Goal: Task Accomplishment & Management: Manage account settings

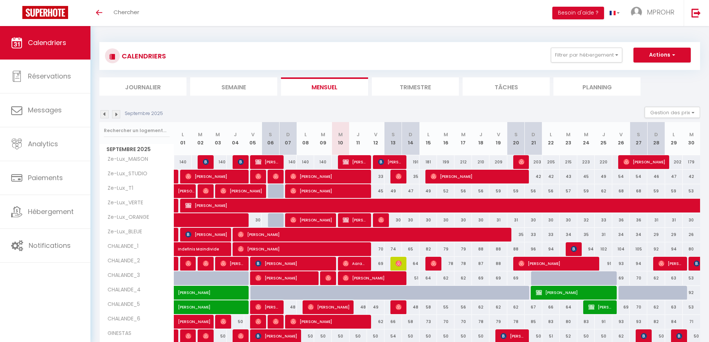
click at [415, 36] on div "CALENDRIERS Filtrer par hébergement ZELUX_CAPITOLE CHALANDE_1 CHALANDE_2 CHALAN…" at bounding box center [399, 200] width 601 height 331
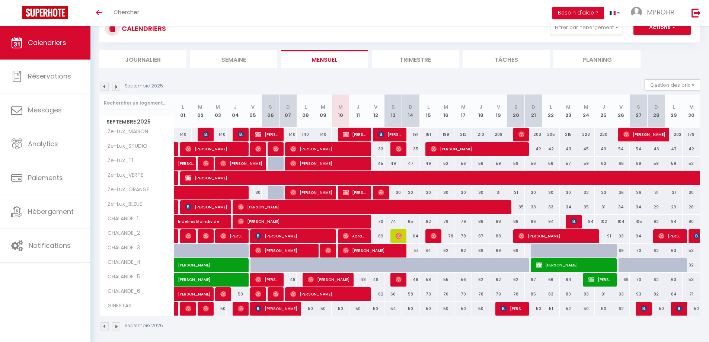
scroll to position [33, 0]
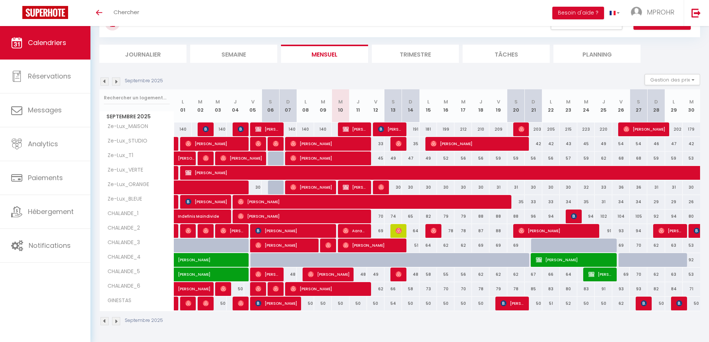
click at [443, 81] on div "Septembre 2025 Gestion des prix Nb Nuits minimum Règles Disponibilité" at bounding box center [399, 81] width 601 height 15
click at [398, 228] on img at bounding box center [399, 231] width 6 height 6
select select "OK"
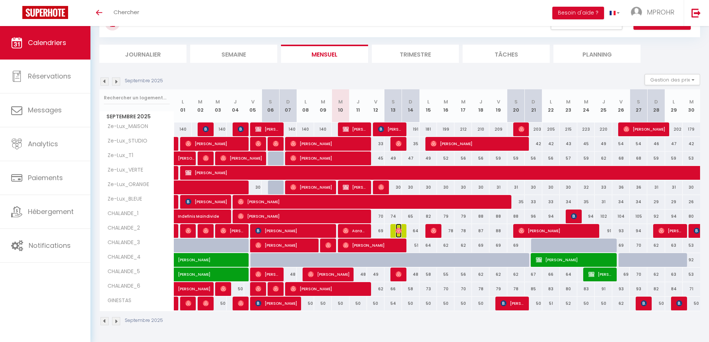
select select "OK"
select select "0"
select select "1"
select select
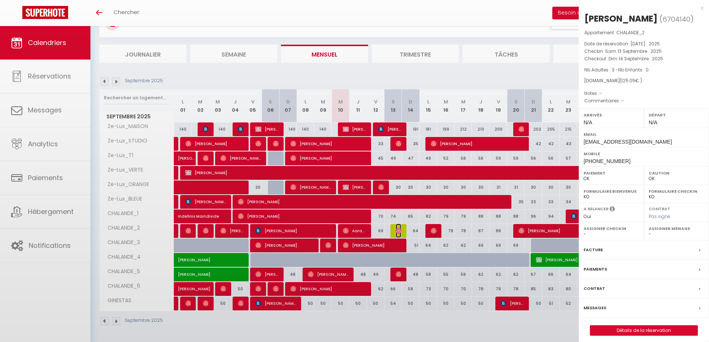
select select "2805"
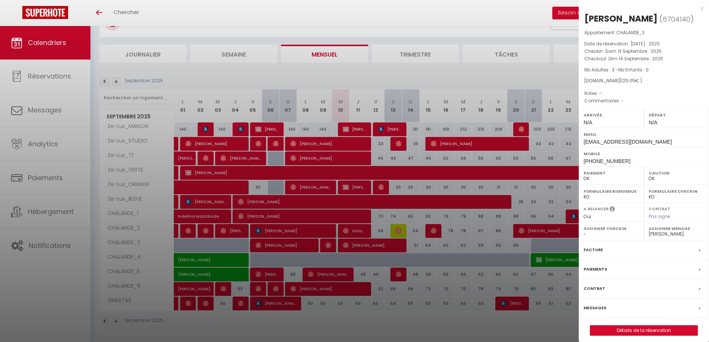
click at [393, 337] on div at bounding box center [354, 171] width 709 height 342
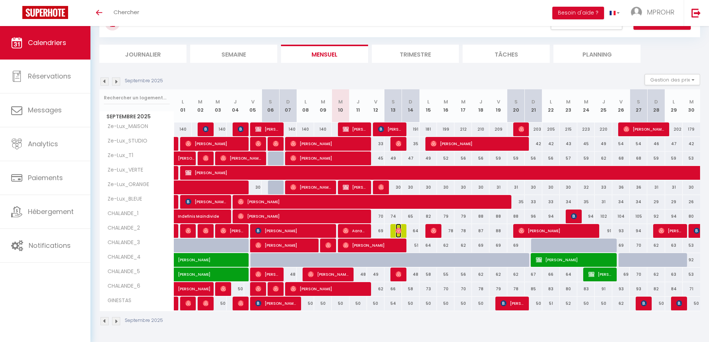
click at [398, 231] on img at bounding box center [399, 231] width 6 height 6
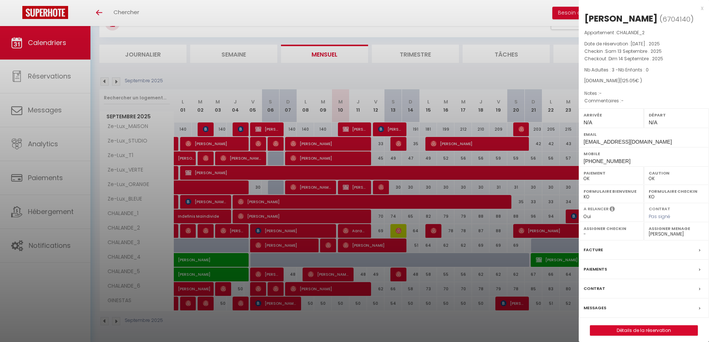
click at [393, 324] on div at bounding box center [354, 171] width 709 height 342
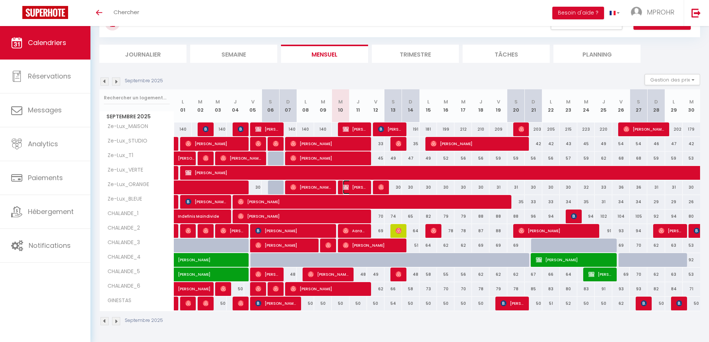
click at [349, 189] on img at bounding box center [346, 187] width 6 height 6
select select "KO"
select select "9925"
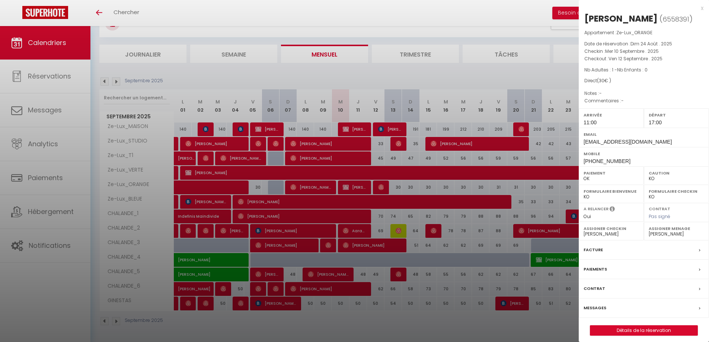
click at [450, 68] on div at bounding box center [354, 171] width 709 height 342
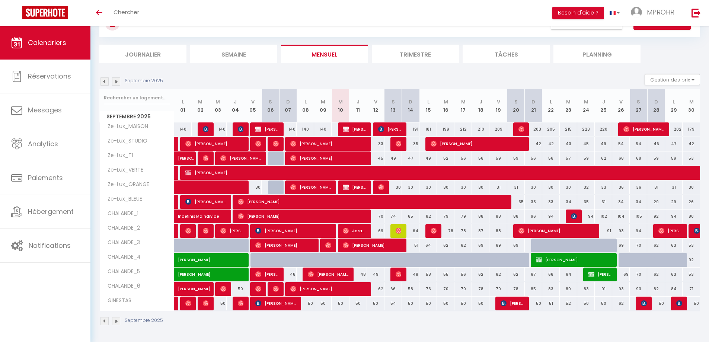
click at [447, 77] on div "Septembre 2025 Gestion des prix Nb Nuits minimum Règles Disponibilité" at bounding box center [399, 81] width 601 height 15
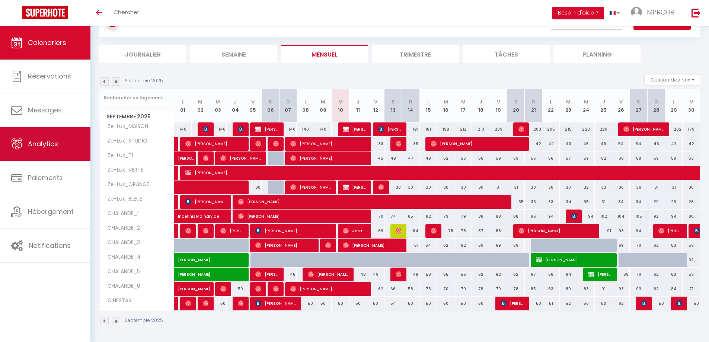
click at [39, 149] on span "Analytics" at bounding box center [43, 143] width 30 height 9
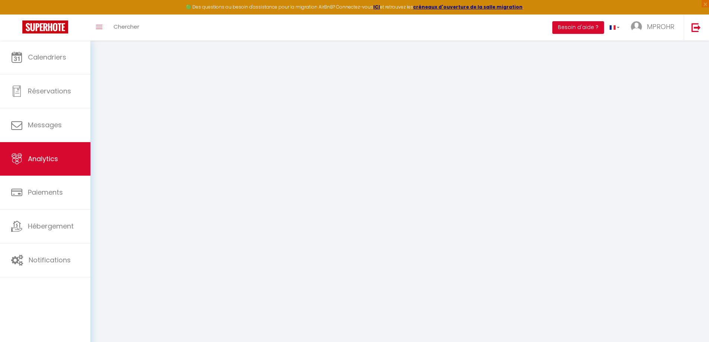
select select "2025"
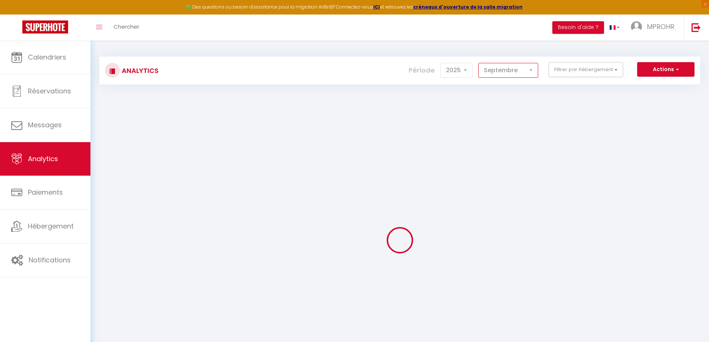
click at [495, 75] on select "[PERSON_NAME] Mars Avril Mai Juin Juillet Août Septembre Octobre Novembre Décem…" at bounding box center [509, 70] width 60 height 15
select select "8"
click at [479, 63] on select "[PERSON_NAME] Mars Avril Mai Juin Juillet Août Septembre Octobre Novembre Décem…" at bounding box center [509, 70] width 60 height 15
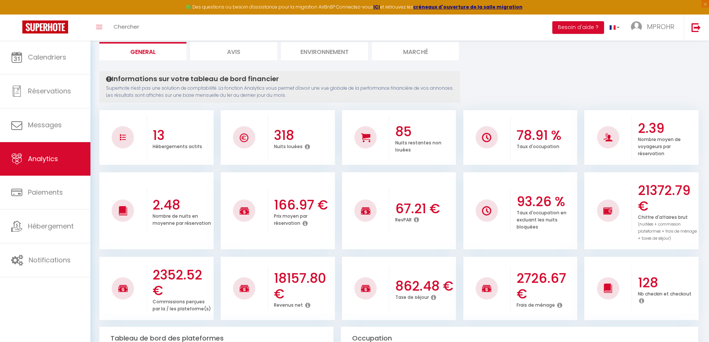
scroll to position [74, 0]
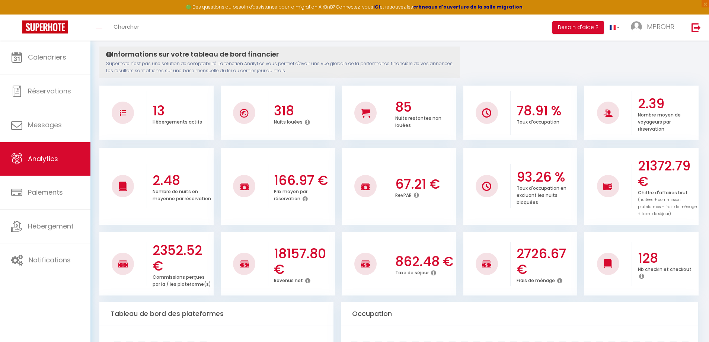
click at [621, 61] on div at bounding box center [640, 186] width 119 height 342
click at [706, 4] on span "×" at bounding box center [705, 3] width 7 height 7
